Goal: Information Seeking & Learning: Learn about a topic

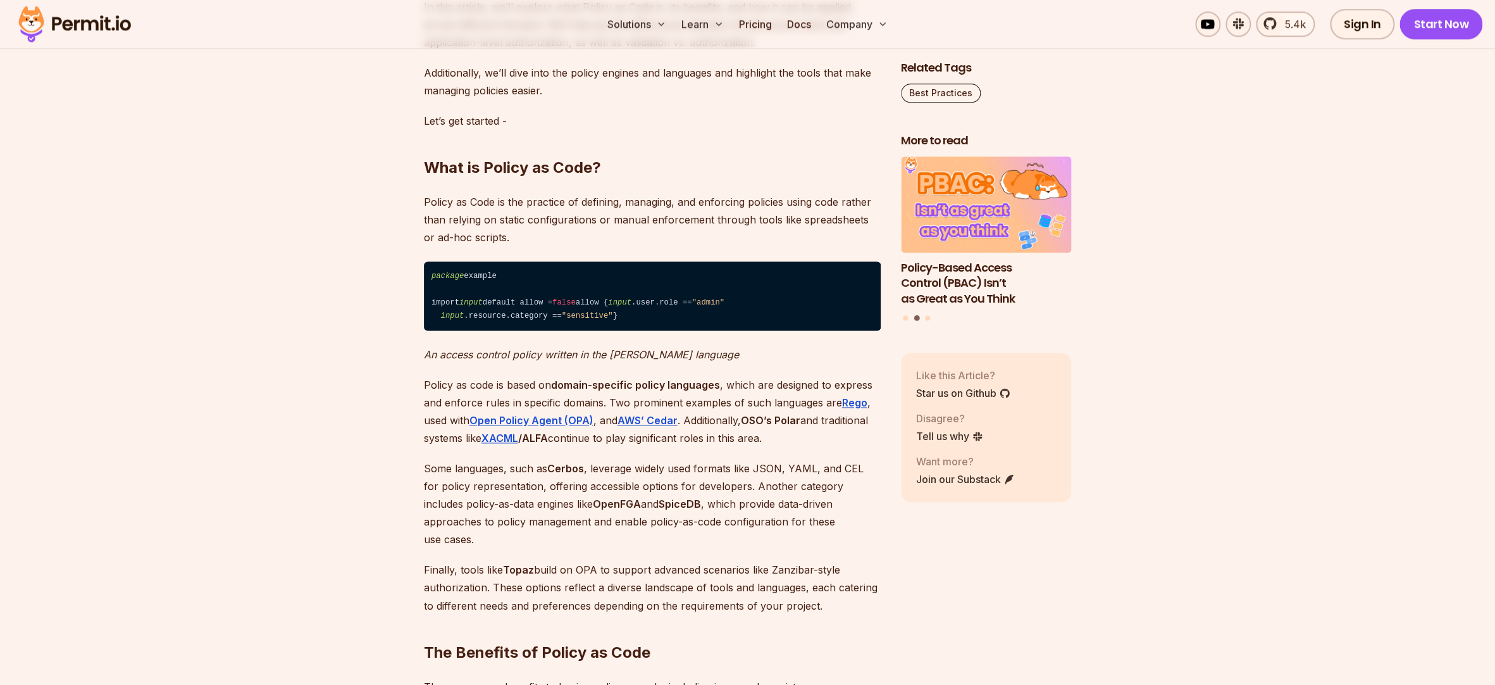
scroll to position [899, 0]
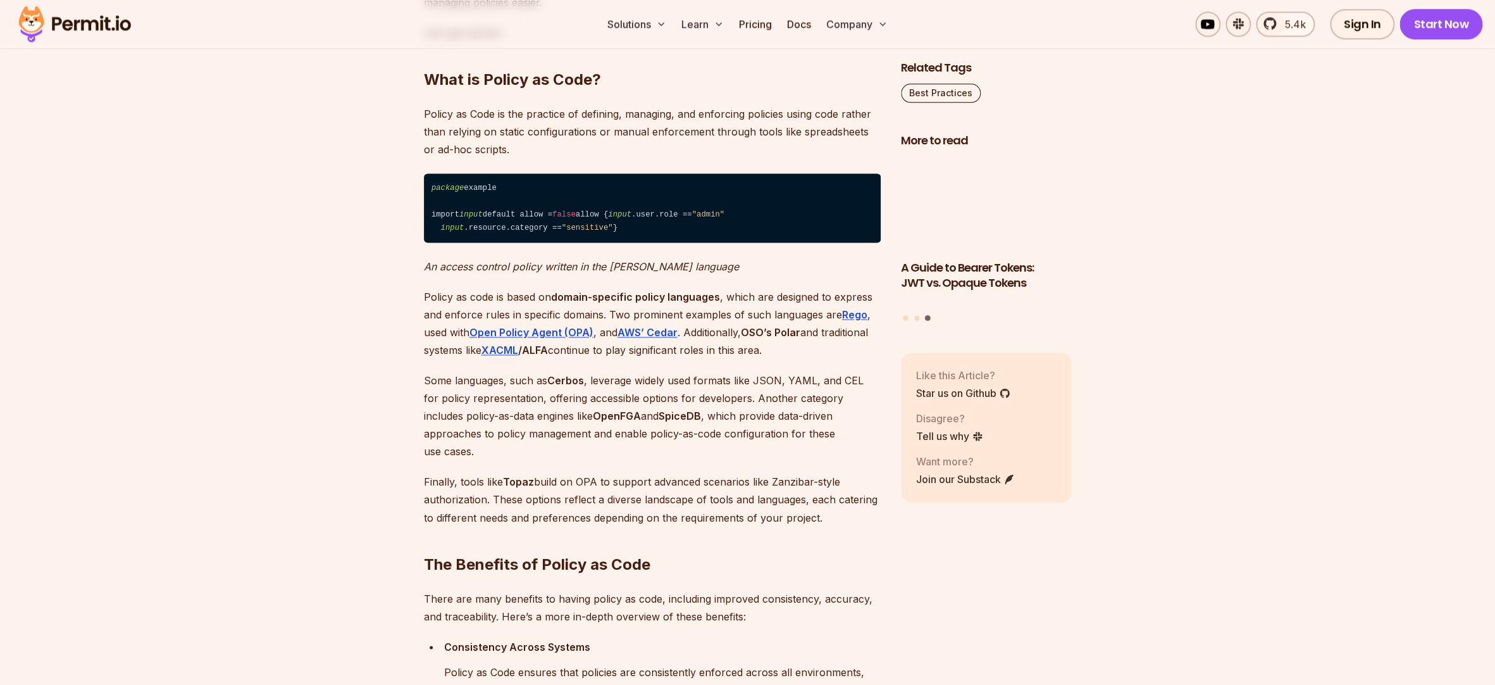
scroll to position [988, 0]
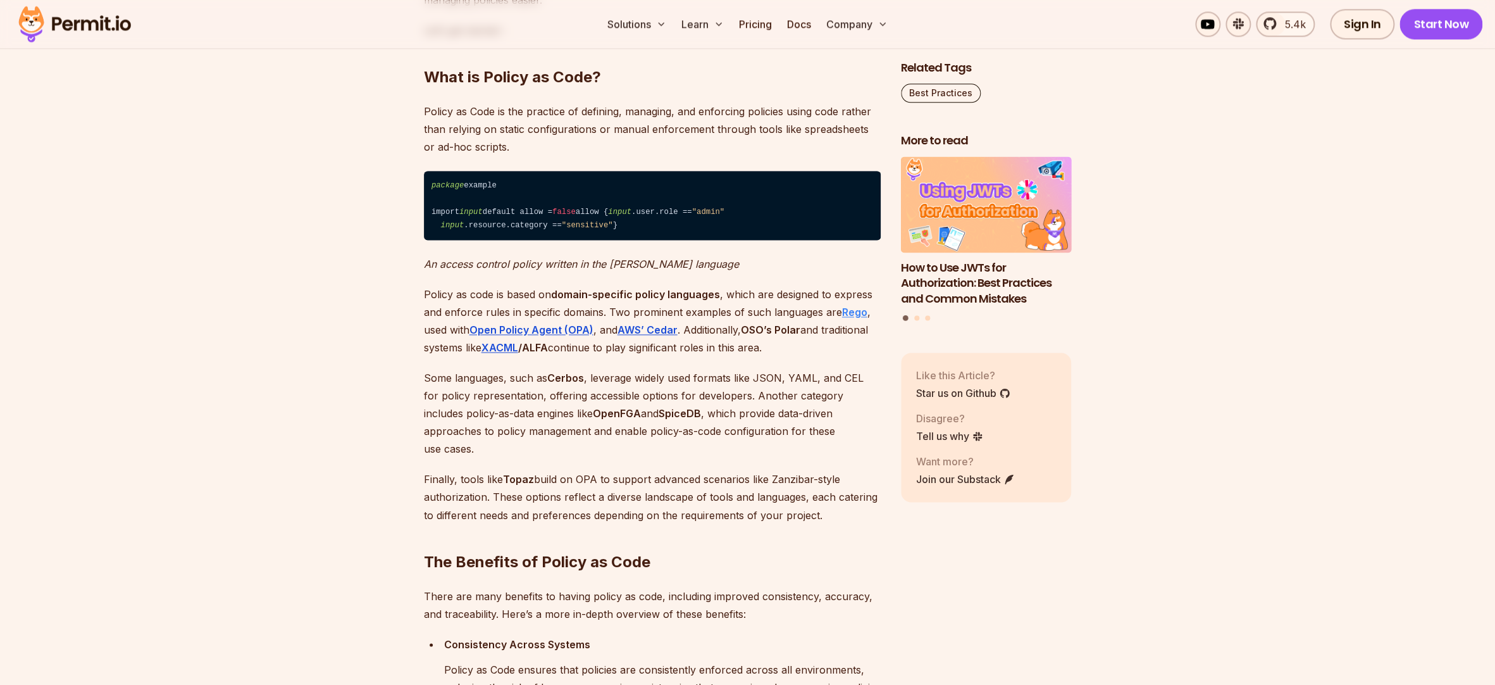
click at [852, 318] on strong "Rego" at bounding box center [854, 312] width 25 height 13
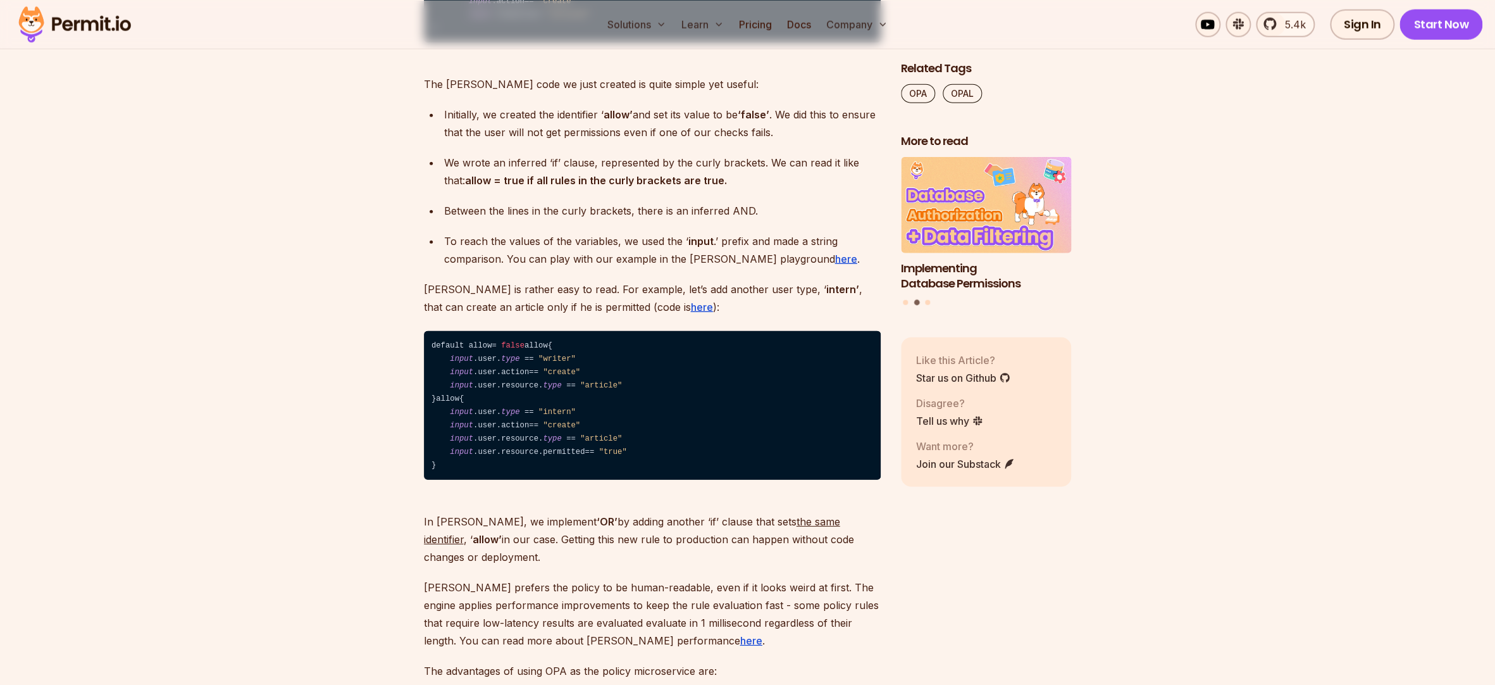
scroll to position [4910, 0]
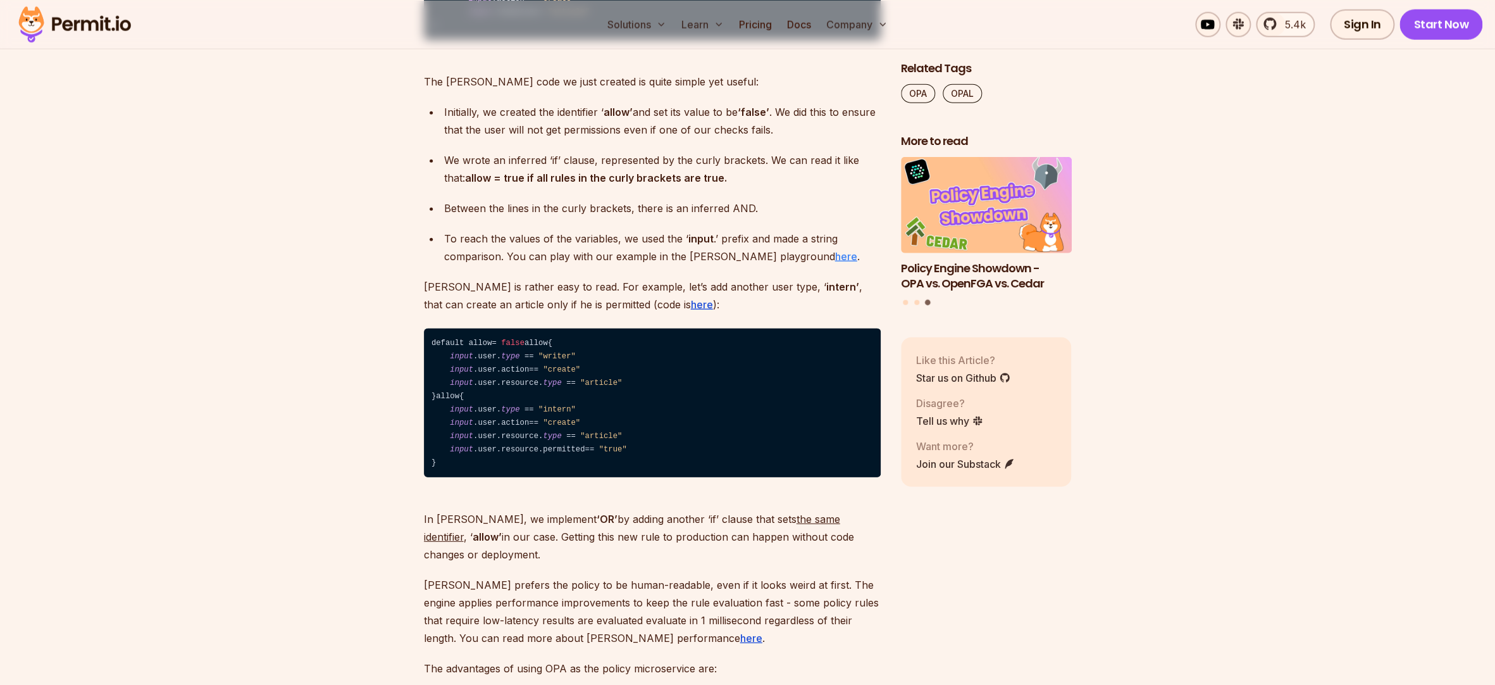
click at [835, 262] on u "here" at bounding box center [846, 255] width 22 height 13
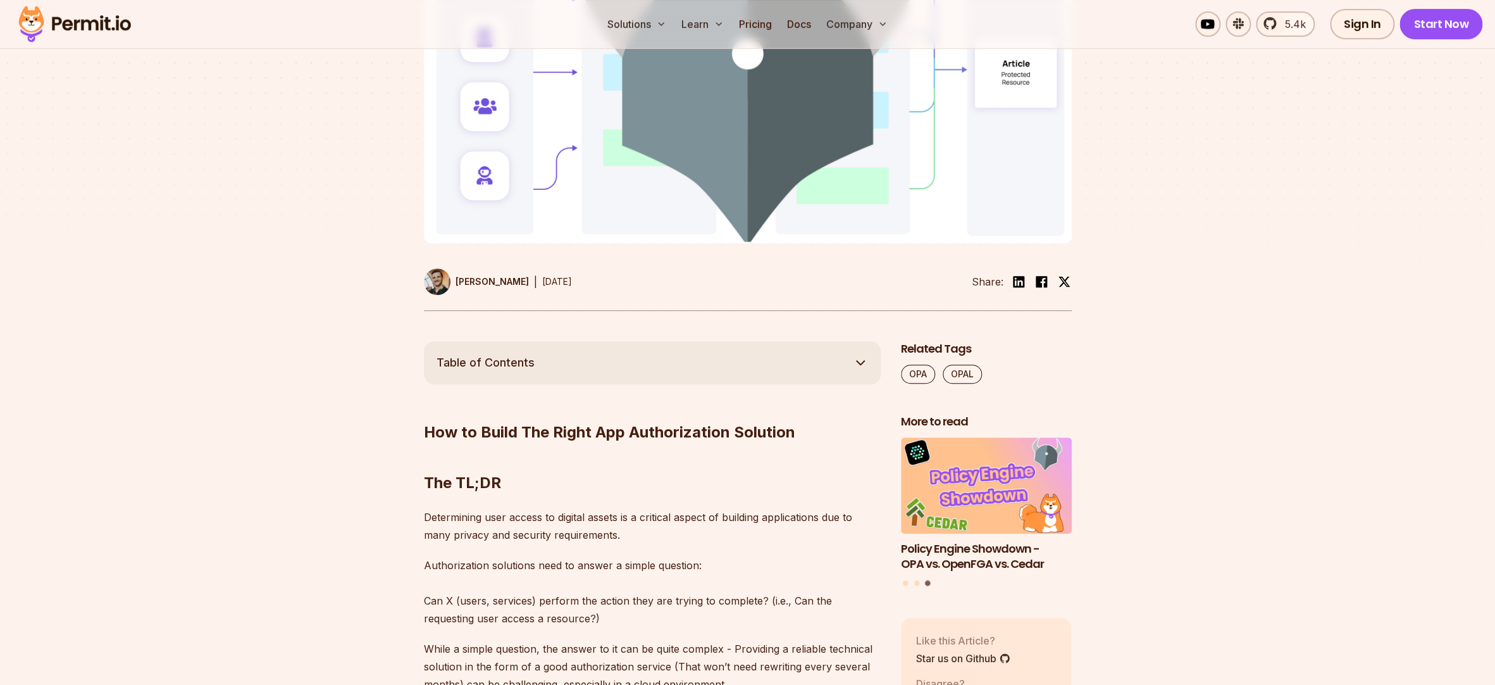
scroll to position [0, 0]
